Goal: Check status: Check status

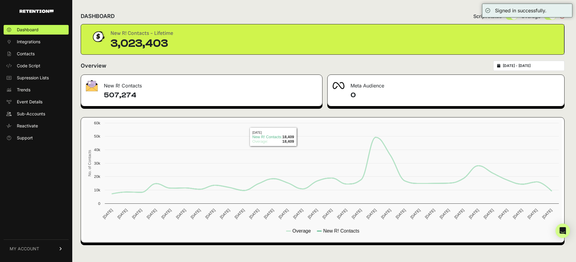
type input "[DATE]"
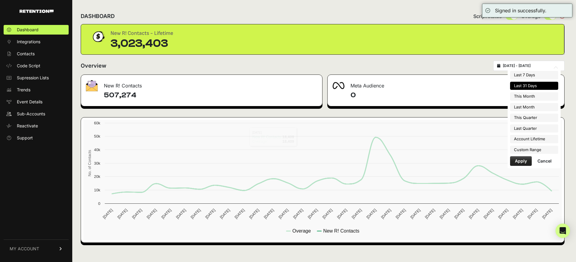
click at [541, 66] on input "[DATE] - [DATE]" at bounding box center [531, 65] width 58 height 5
type input "[DATE]"
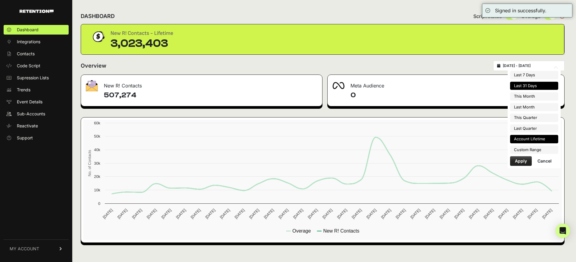
type input "[DATE]"
click at [532, 152] on li "Custom Range" at bounding box center [534, 150] width 48 height 8
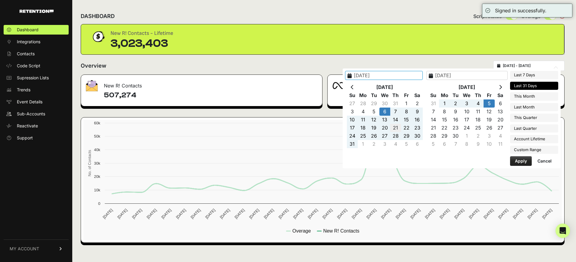
type input "[DATE]"
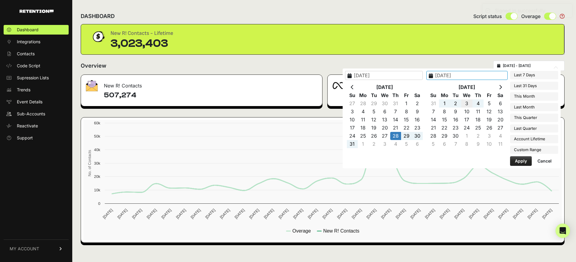
type input "[DATE]"
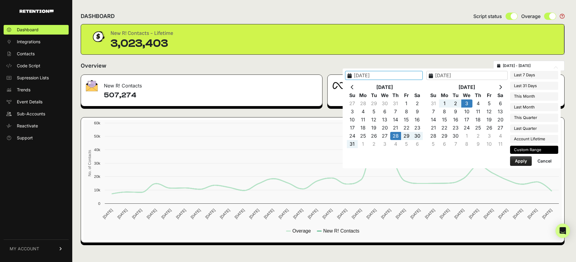
type input "[DATE]"
click at [516, 162] on button "Apply" at bounding box center [521, 161] width 22 height 10
type input "[DATE] - [DATE]"
